Goal: Task Accomplishment & Management: Use online tool/utility

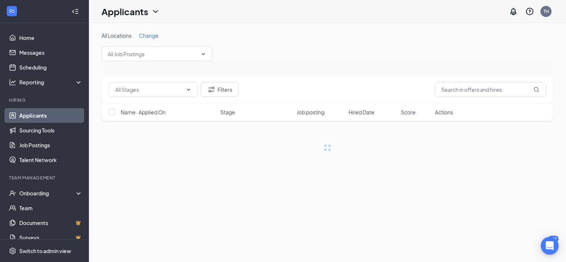
click at [65, 185] on li "Team Management Onboarding Team Documents Surveys" at bounding box center [44, 210] width 88 height 70
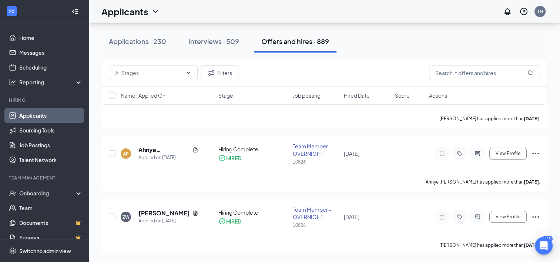
scroll to position [135, 0]
click at [163, 43] on div "Applications · 230" at bounding box center [137, 41] width 57 height 9
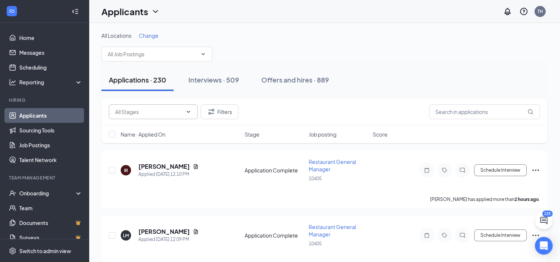
click at [166, 110] on input "text" at bounding box center [148, 112] width 67 height 8
click at [175, 57] on input "text" at bounding box center [153, 54] width 90 height 8
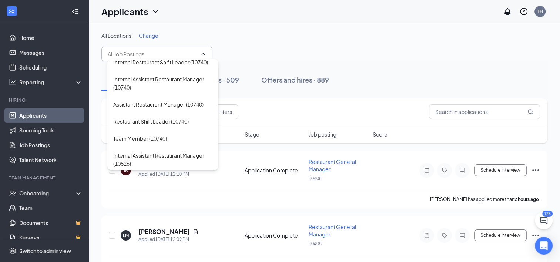
scroll to position [192, 0]
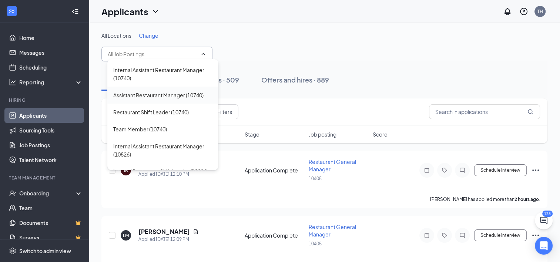
click at [178, 104] on div "Assistant Restaurant Manager (10740)" at bounding box center [162, 95] width 111 height 17
type input "Assistant Restaurant Manager (10740)"
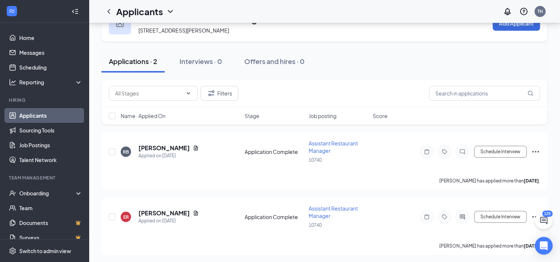
scroll to position [27, 0]
click at [151, 212] on h5 "[PERSON_NAME]" at bounding box center [163, 213] width 51 height 8
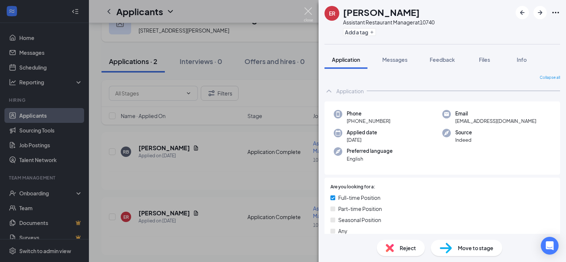
click at [312, 15] on img at bounding box center [308, 14] width 9 height 14
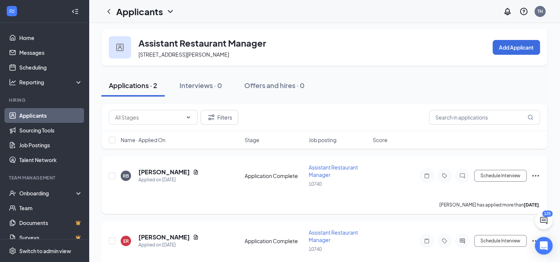
scroll to position [27, 0]
